Goal: Task Accomplishment & Management: Manage account settings

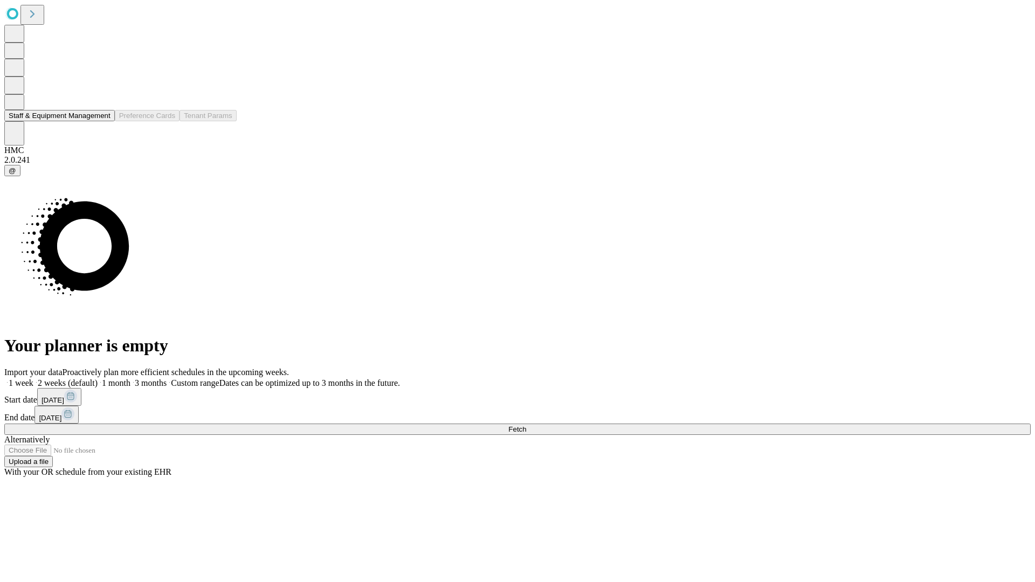
click at [101, 121] on button "Staff & Equipment Management" at bounding box center [59, 115] width 110 height 11
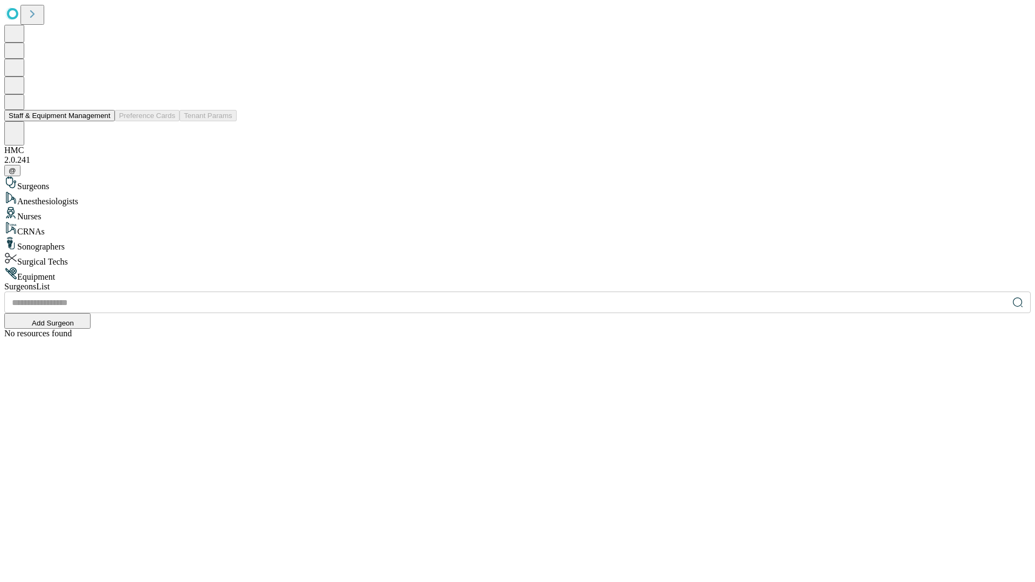
click at [103, 121] on button "Staff & Equipment Management" at bounding box center [59, 115] width 110 height 11
